Goal: Information Seeking & Learning: Learn about a topic

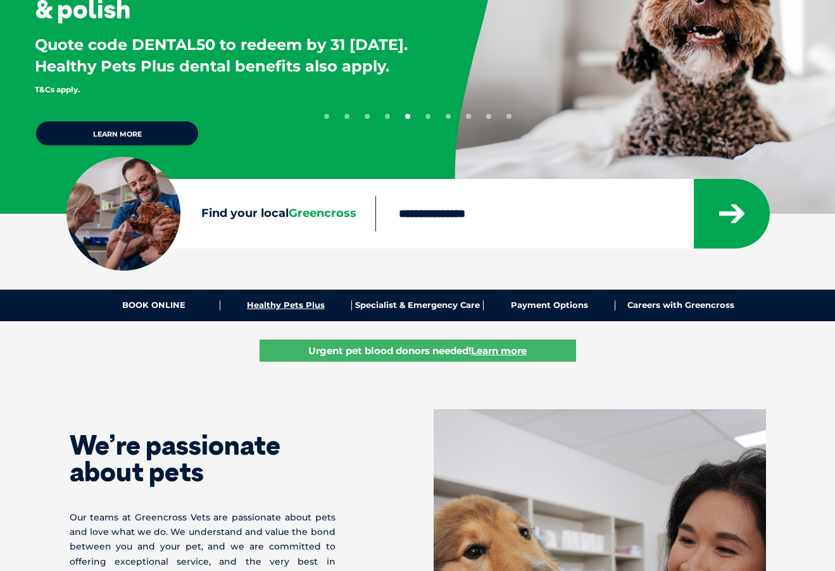
scroll to position [63, 0]
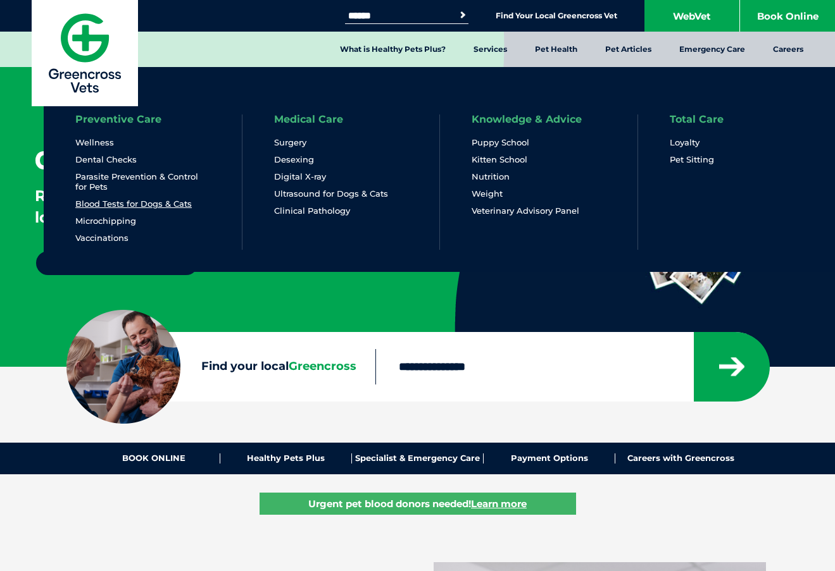
click at [171, 205] on link "Blood Tests for Dogs & Cats" at bounding box center [133, 204] width 116 height 11
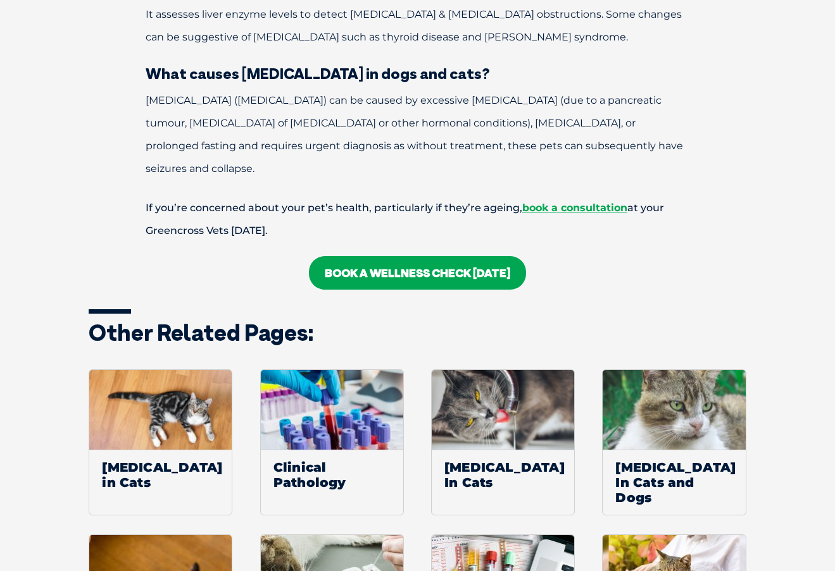
scroll to position [1835, 0]
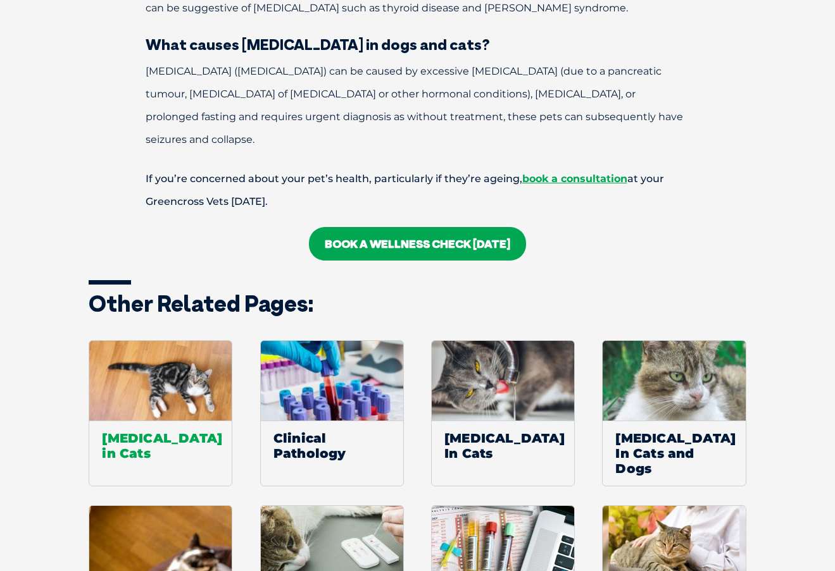
click at [176, 421] on span "[MEDICAL_DATA] in Cats" at bounding box center [160, 446] width 142 height 50
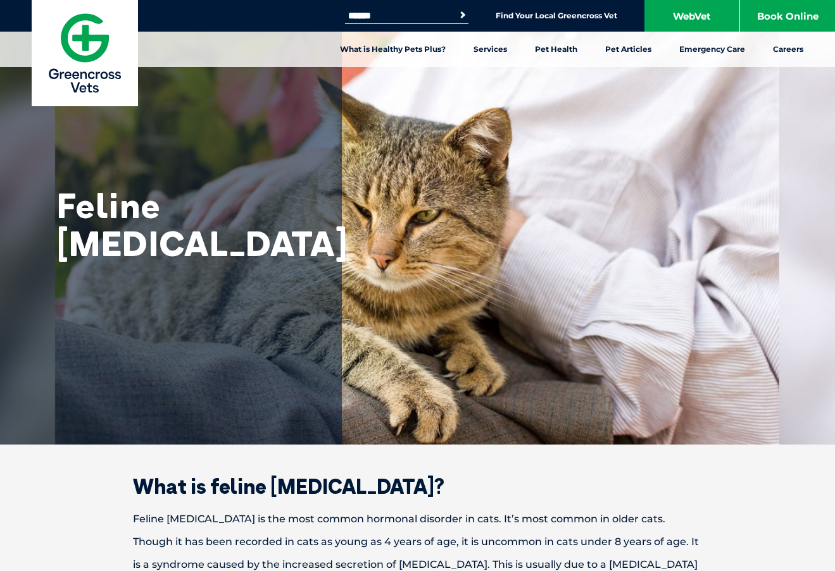
click at [449, 15] on input "Search for:" at bounding box center [399, 16] width 108 height 10
click at [542, 17] on link "Find Your Local Greencross Vet" at bounding box center [557, 16] width 122 height 10
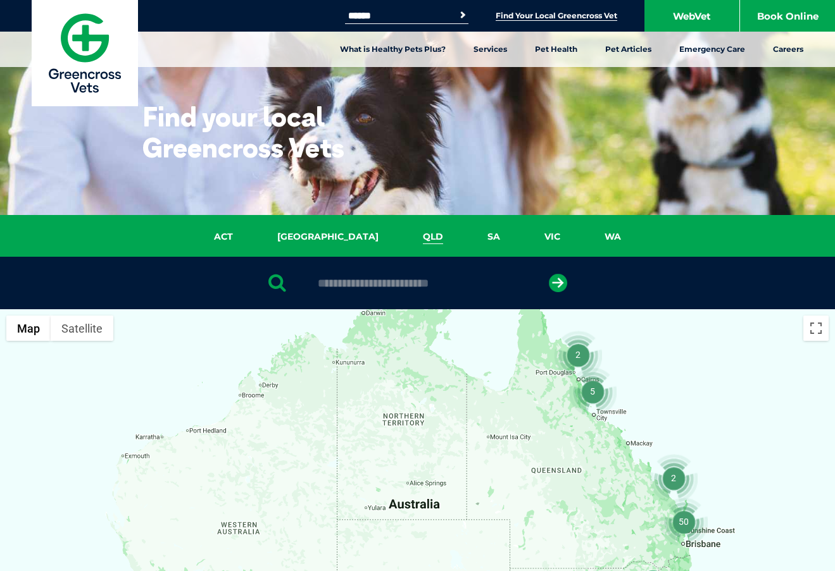
click at [402, 239] on link "QLD" at bounding box center [433, 237] width 65 height 15
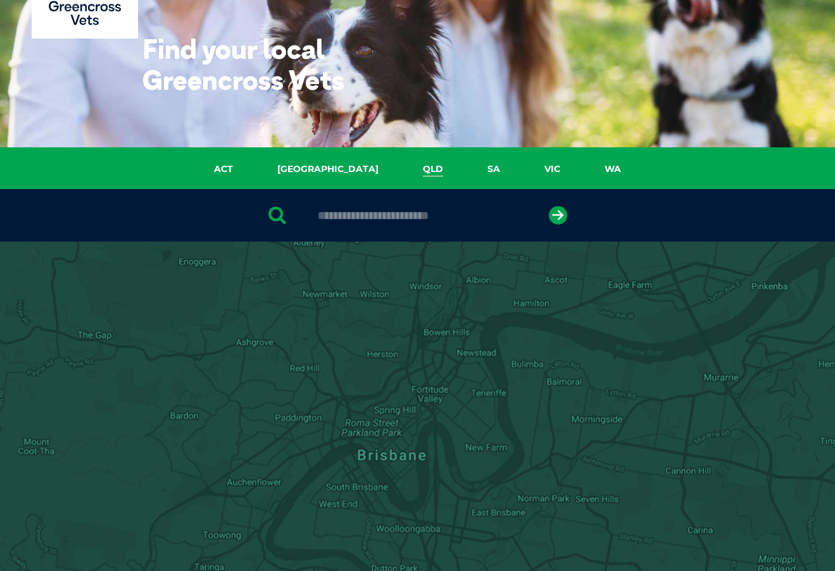
click at [397, 282] on div at bounding box center [417, 486] width 835 height 489
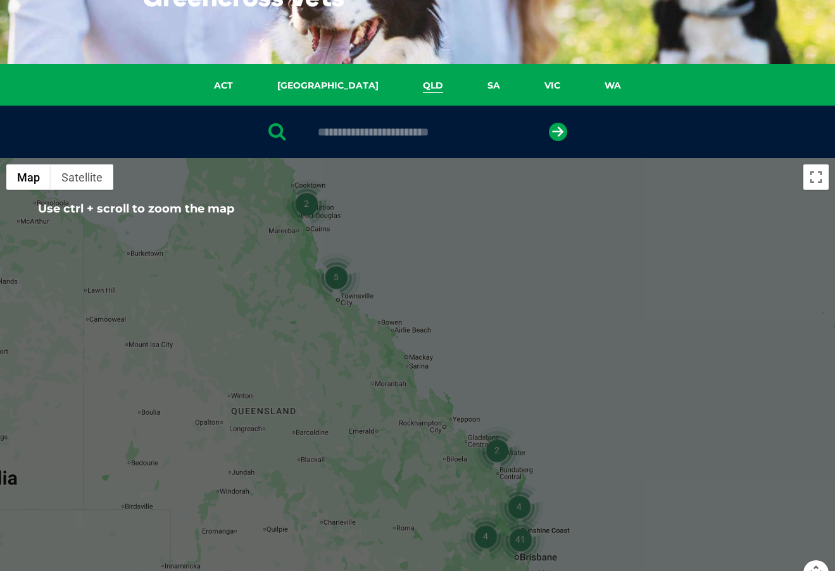
scroll to position [37, 0]
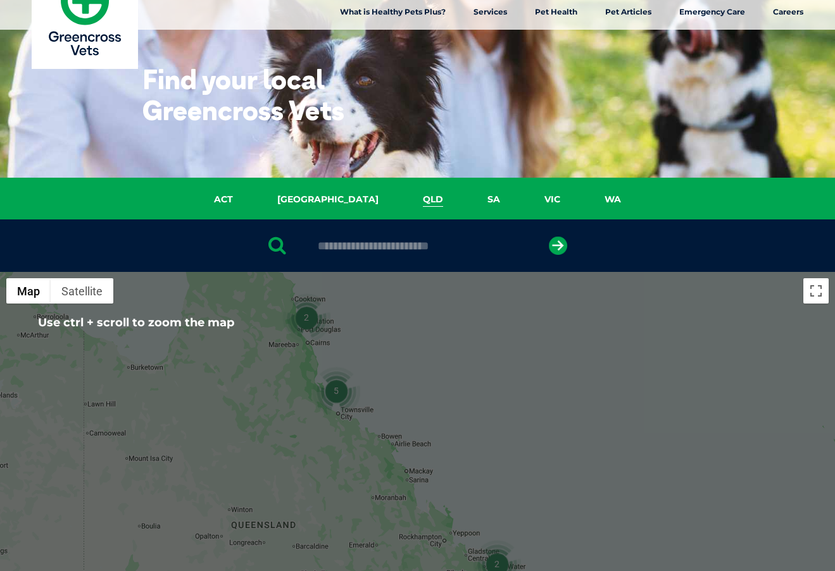
click at [424, 249] on input "text" at bounding box center [417, 246] width 212 height 13
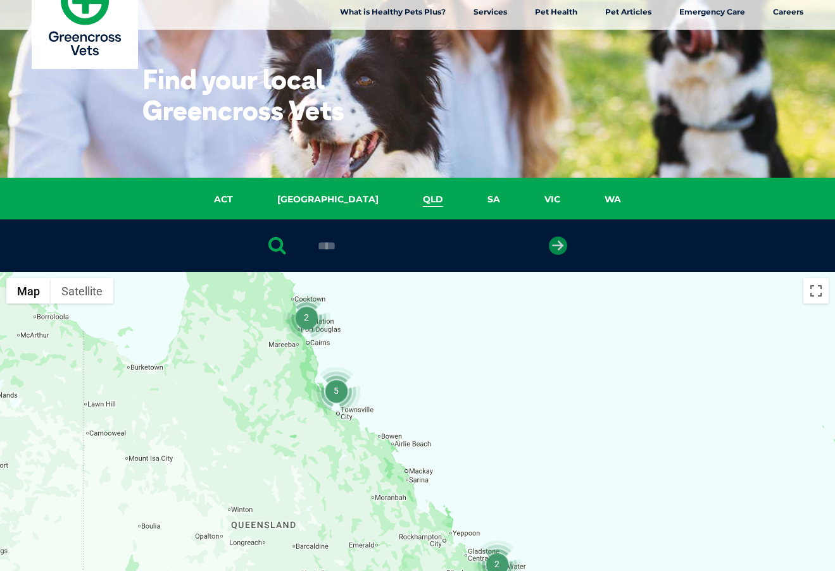
type input "****"
click at [552, 247] on icon "submit" at bounding box center [558, 246] width 18 height 18
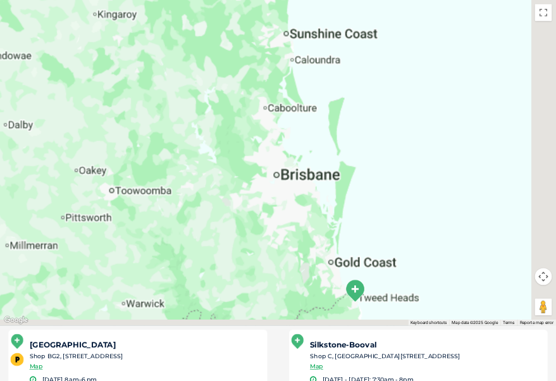
scroll to position [309, 0]
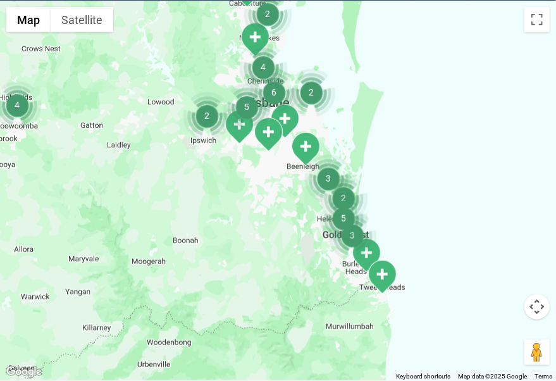
drag, startPoint x: 271, startPoint y: 305, endPoint x: 259, endPoint y: 198, distance: 107.6
click at [259, 198] on div at bounding box center [278, 191] width 556 height 380
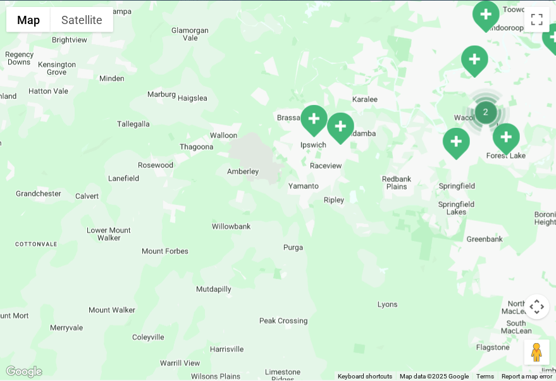
drag, startPoint x: 327, startPoint y: 130, endPoint x: 325, endPoint y: 228, distance: 97.5
click at [325, 228] on div at bounding box center [278, 191] width 556 height 380
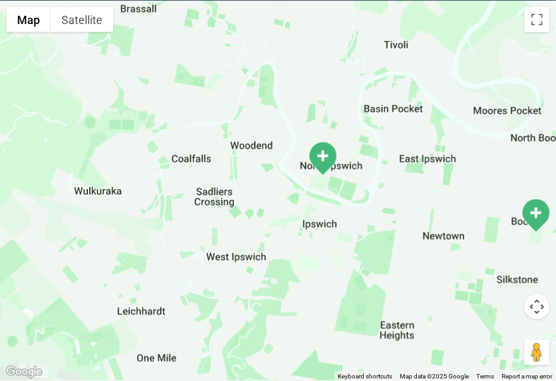
drag, startPoint x: 295, startPoint y: 92, endPoint x: 467, endPoint y: 319, distance: 285.1
click at [467, 319] on div at bounding box center [278, 191] width 556 height 380
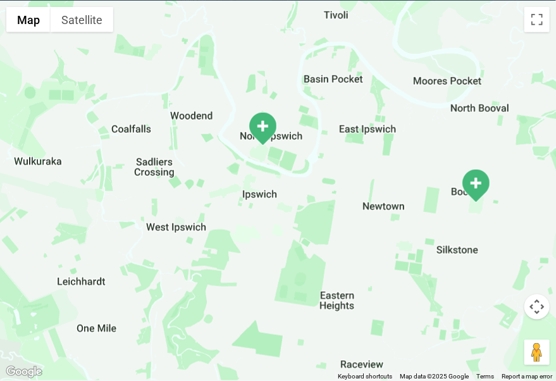
drag, startPoint x: 500, startPoint y: 250, endPoint x: 397, endPoint y: 204, distance: 112.2
click at [397, 204] on div at bounding box center [278, 191] width 556 height 380
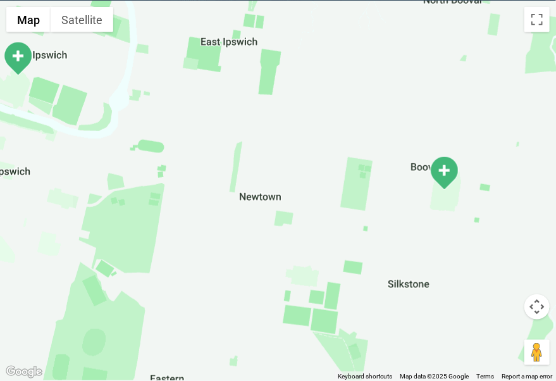
click at [424, 171] on div at bounding box center [278, 191] width 556 height 380
click at [446, 169] on img "Silkstone-Booval" at bounding box center [444, 173] width 32 height 35
click at [428, 165] on img "Silkstone-Booval" at bounding box center [444, 173] width 32 height 35
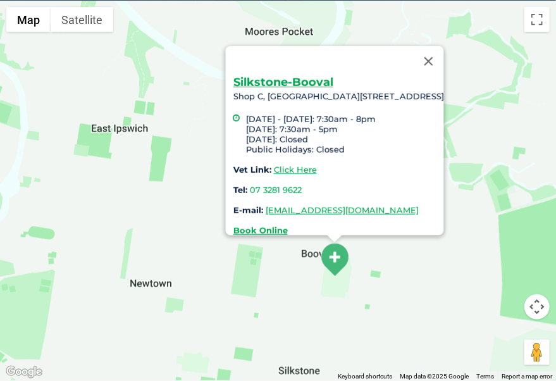
click at [101, 332] on div "Silkstone-Booval Shop C, [GEOGRAPHIC_DATA] [GEOGRAPHIC_DATA] [DATE] - [DATE]: 7…" at bounding box center [278, 191] width 556 height 380
click at [444, 56] on button "Close" at bounding box center [428, 61] width 30 height 30
